Goal: Transaction & Acquisition: Purchase product/service

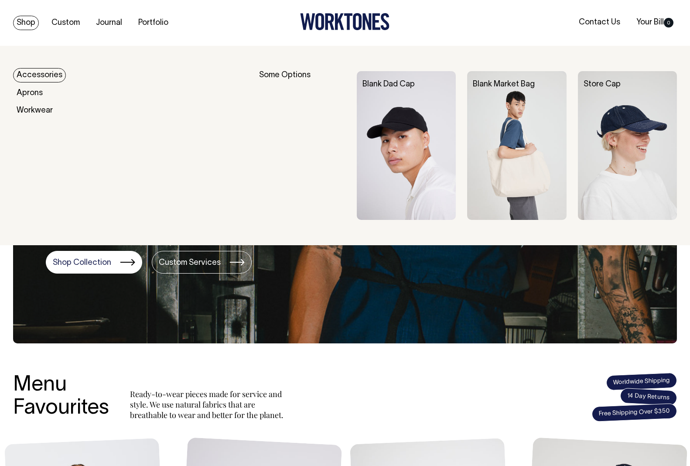
click at [37, 77] on link "Accessories" at bounding box center [39, 75] width 53 height 14
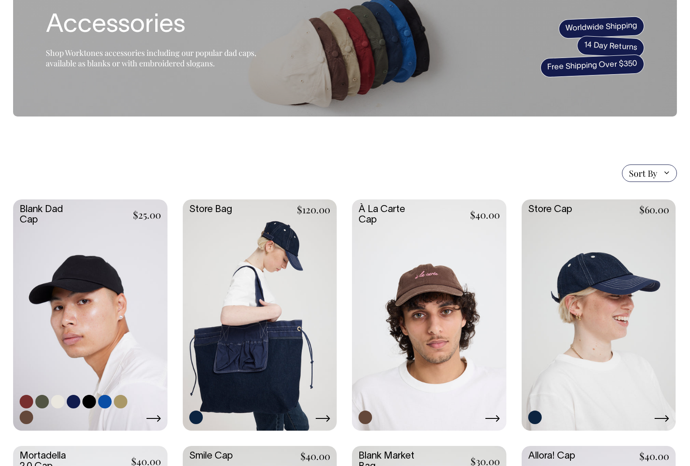
scroll to position [69, 0]
click at [101, 253] on link at bounding box center [90, 313] width 154 height 229
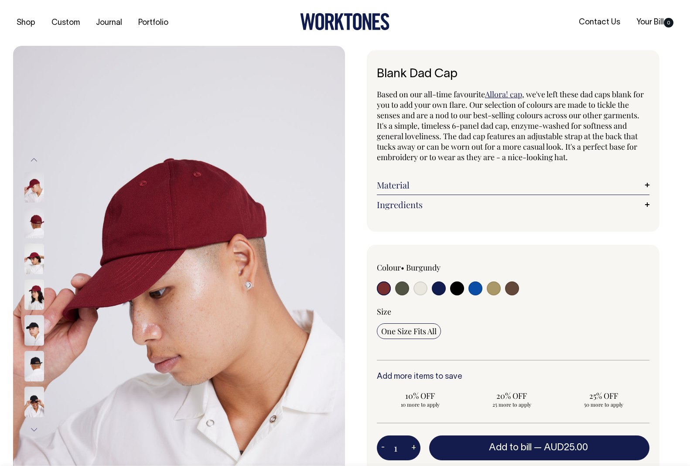
click at [441, 292] on input "radio" at bounding box center [439, 288] width 14 height 14
radio input "true"
select select "Dark Navy"
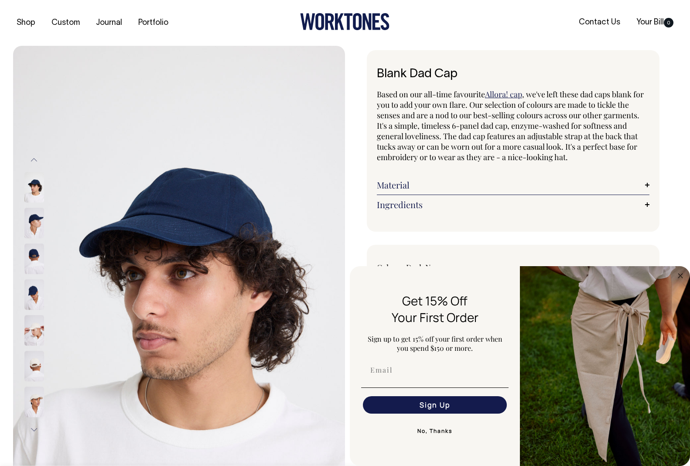
click at [644, 203] on link "Ingredients" at bounding box center [513, 204] width 273 height 10
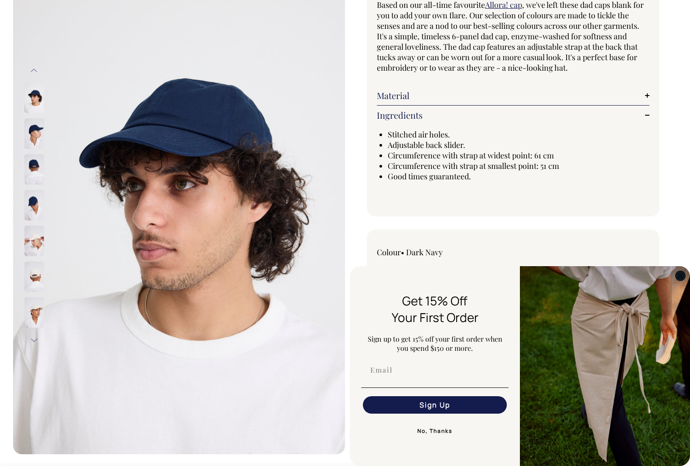
click at [677, 275] on circle "Close dialog" at bounding box center [681, 275] width 10 height 10
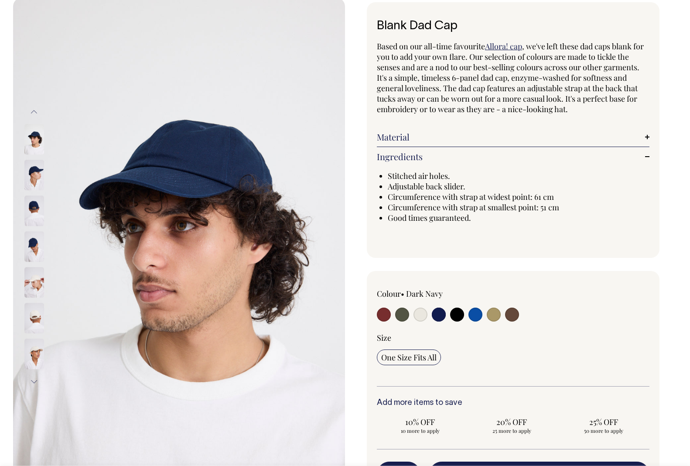
scroll to position [48, 0]
click at [36, 247] on img at bounding box center [34, 247] width 20 height 31
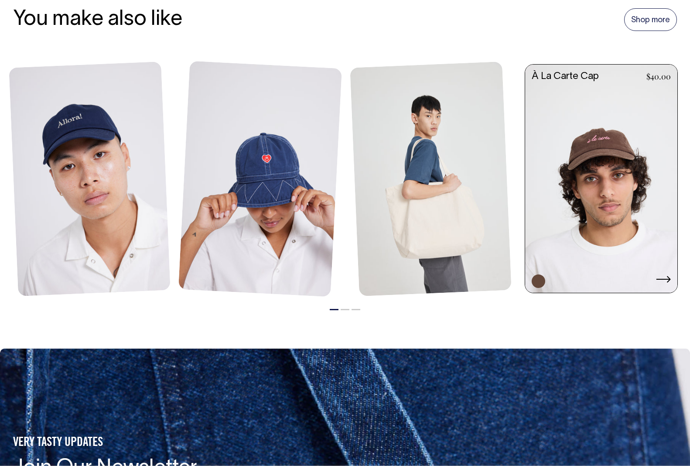
scroll to position [1082, 0]
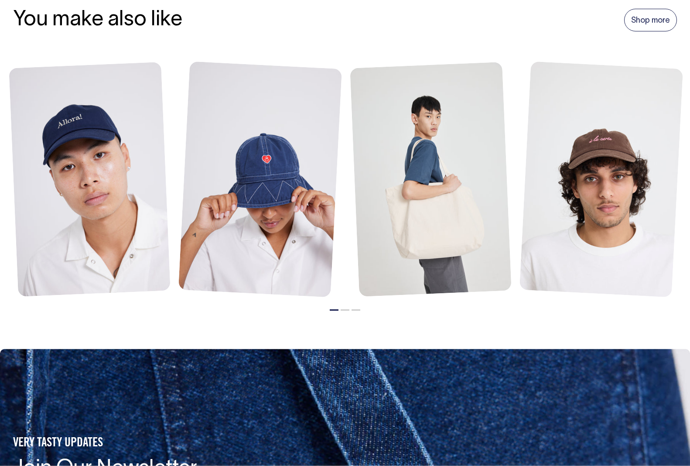
click at [345, 306] on li "2" at bounding box center [345, 307] width 9 height 10
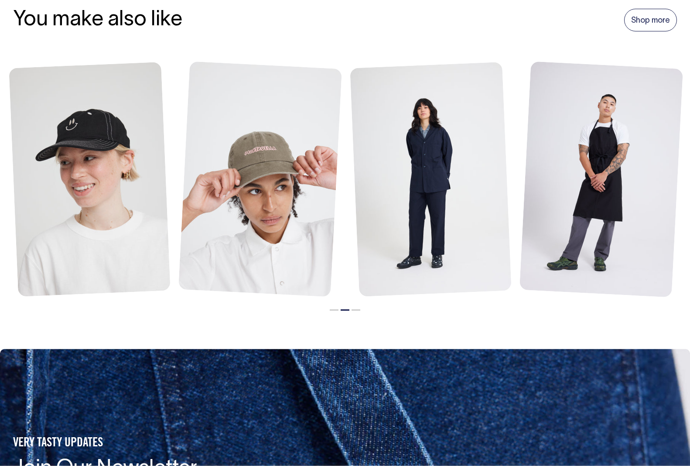
click at [354, 309] on button "3" at bounding box center [356, 309] width 9 height 1
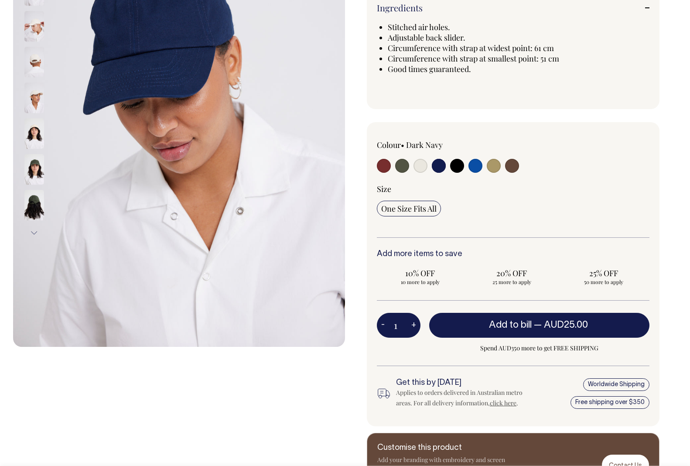
scroll to position [196, 0]
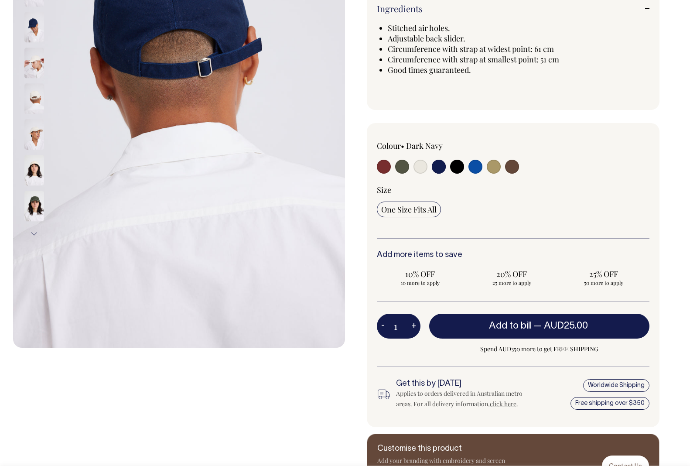
click at [512, 168] on input "radio" at bounding box center [512, 167] width 14 height 14
radio input "true"
select select "Espresso"
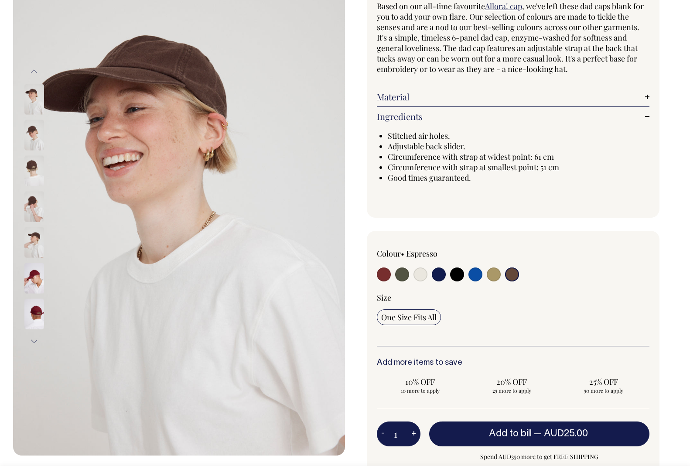
scroll to position [88, 0]
click at [492, 275] on input "radio" at bounding box center [494, 275] width 14 height 14
radio input "true"
select select "Washed Khaki"
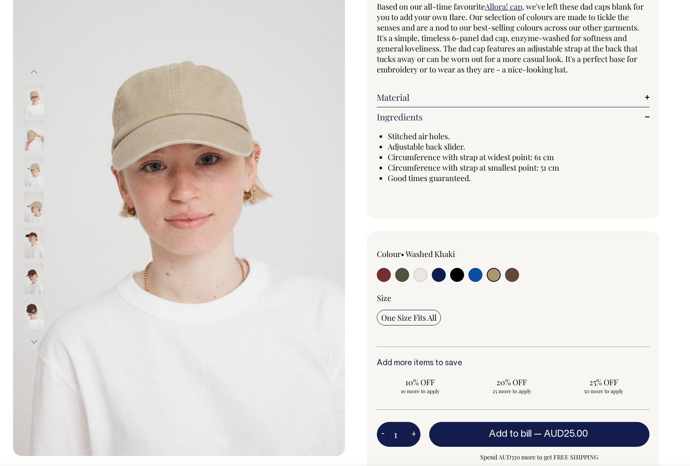
click at [479, 276] on input "radio" at bounding box center [475, 275] width 14 height 14
radio input "true"
select select "Worker Blue"
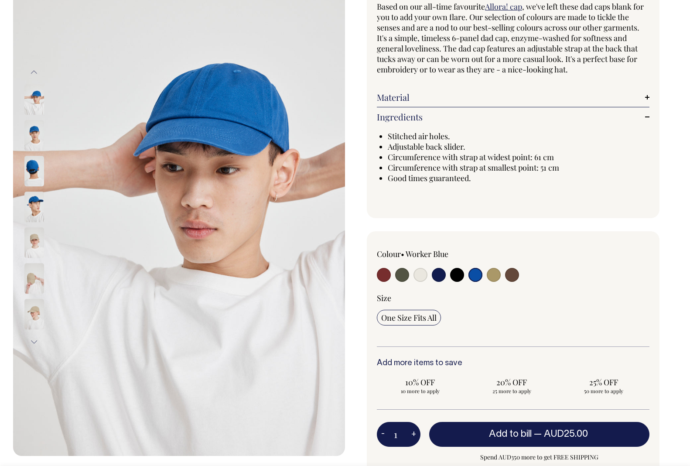
click at [458, 276] on input "radio" at bounding box center [457, 275] width 14 height 14
radio input "true"
select select "Black"
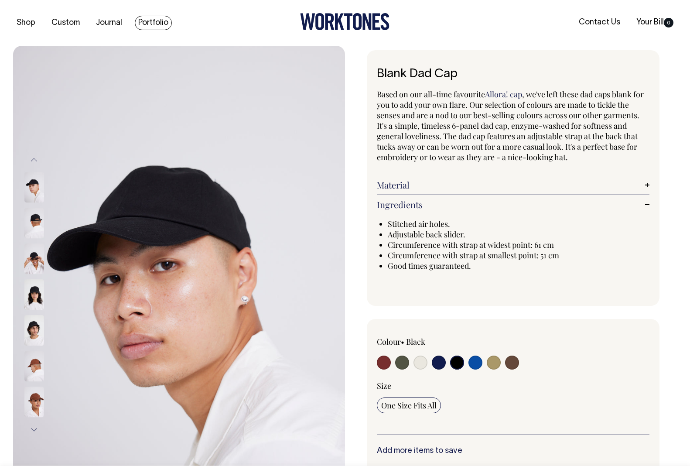
click at [153, 24] on link "Portfolio" at bounding box center [153, 23] width 37 height 14
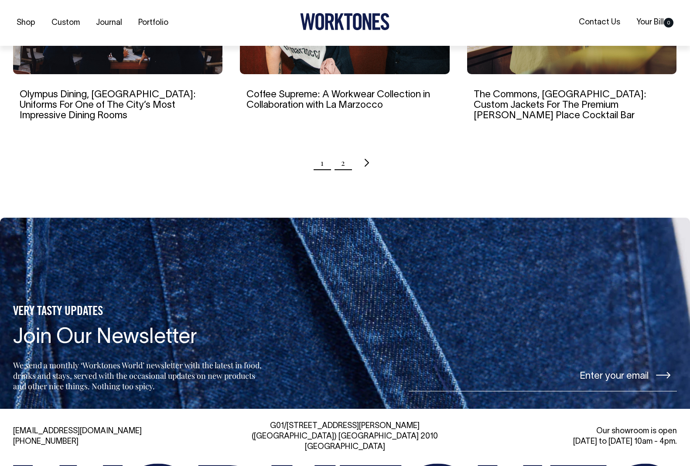
scroll to position [963, 0]
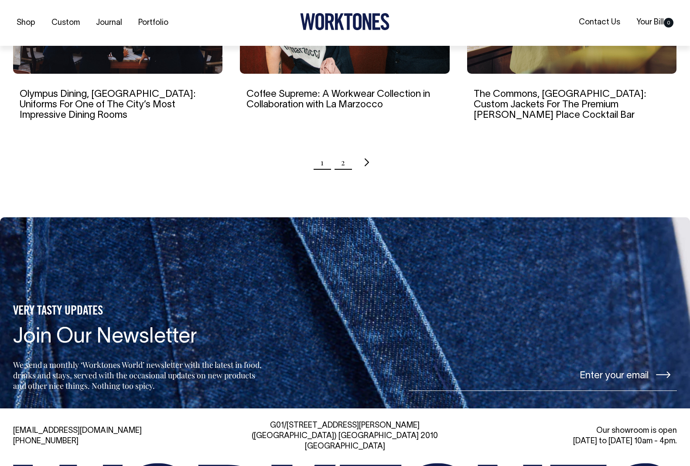
click at [344, 151] on link "2" at bounding box center [343, 162] width 4 height 22
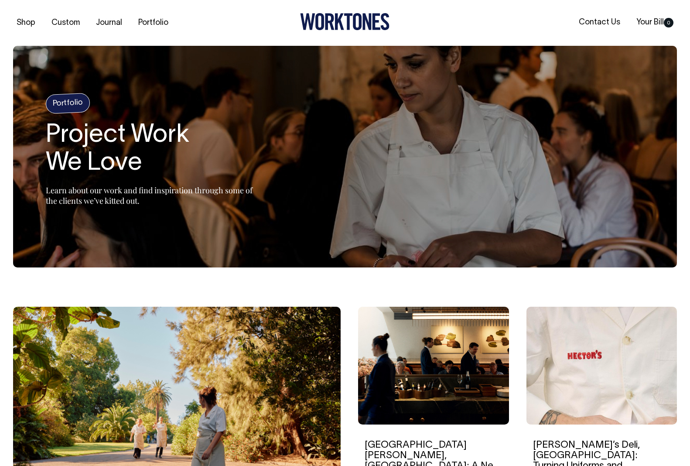
click at [613, 386] on img at bounding box center [601, 366] width 151 height 118
